Goal: Task Accomplishment & Management: Complete application form

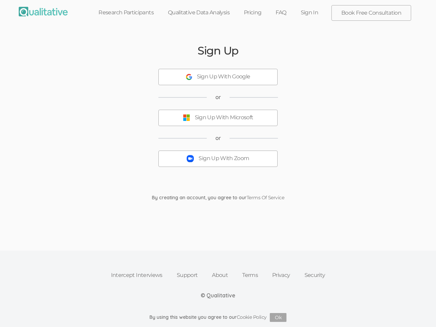
click at [218, 163] on button "Sign Up With Zoom" at bounding box center [217, 158] width 119 height 16
click at [218, 77] on div "Sign Up With Google" at bounding box center [223, 77] width 53 height 8
click at [218, 118] on div "Sign Up With Microsoft" at bounding box center [224, 118] width 59 height 8
click at [218, 159] on button "Sign Up With Zoom" at bounding box center [217, 158] width 119 height 16
click at [278, 317] on button "Ok" at bounding box center [278, 317] width 17 height 9
